Goal: Navigation & Orientation: Find specific page/section

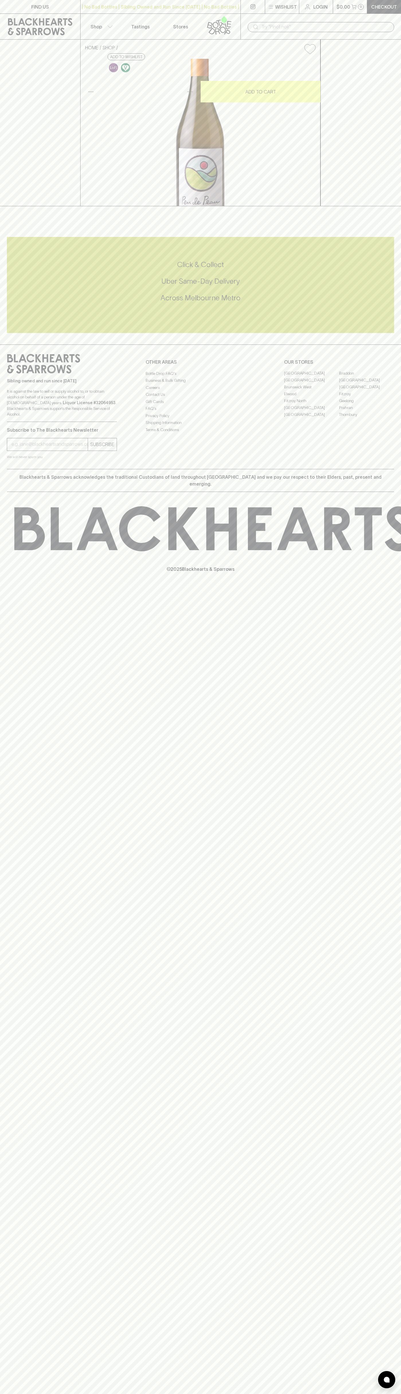
click at [32, 0] on link "FIND US" at bounding box center [40, 6] width 80 height 13
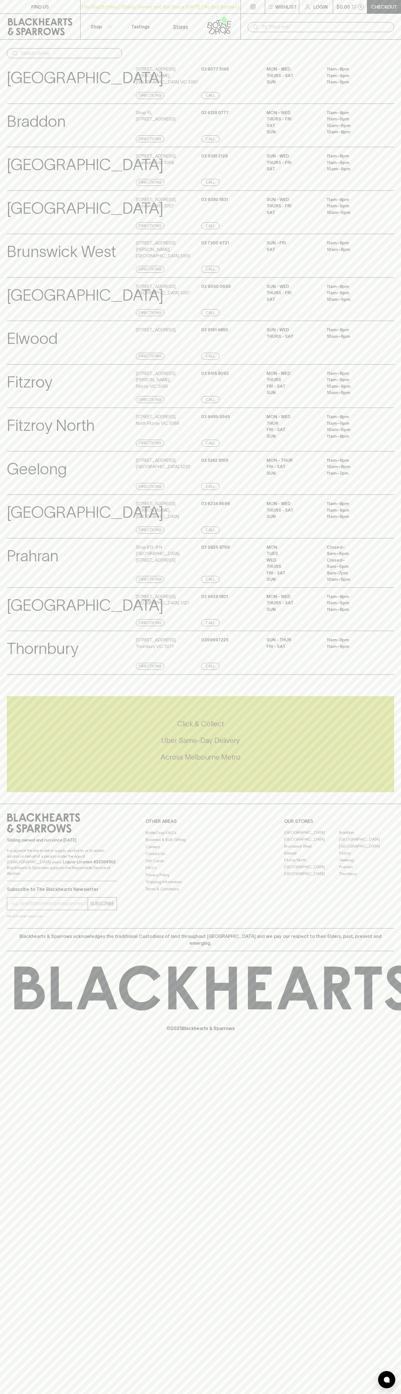
click at [374, 1232] on div "FIND US | No Bad Bottles | Sibling Owned and Run Since 2006 | No Bad Bottles | …" at bounding box center [200, 697] width 401 height 1394
click at [116, 1394] on html "FIND US | No Bad Bottles | Sibling Owned and Run Since 2006 | No Bad Bottles | …" at bounding box center [200, 697] width 401 height 1394
click at [18, 307] on p "[GEOGRAPHIC_DATA]" at bounding box center [85, 295] width 157 height 24
